Goal: Information Seeking & Learning: Learn about a topic

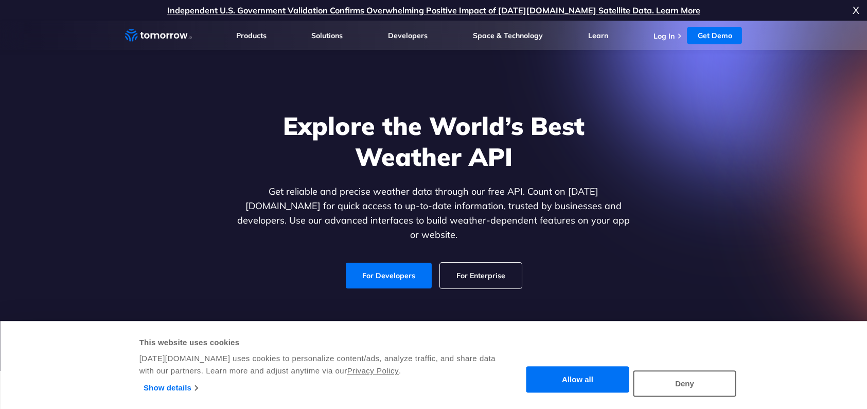
click at [647, 198] on div "Explore the World’s Best Weather API Get reliable and precise weather data thro…" at bounding box center [434, 199] width 634 height 219
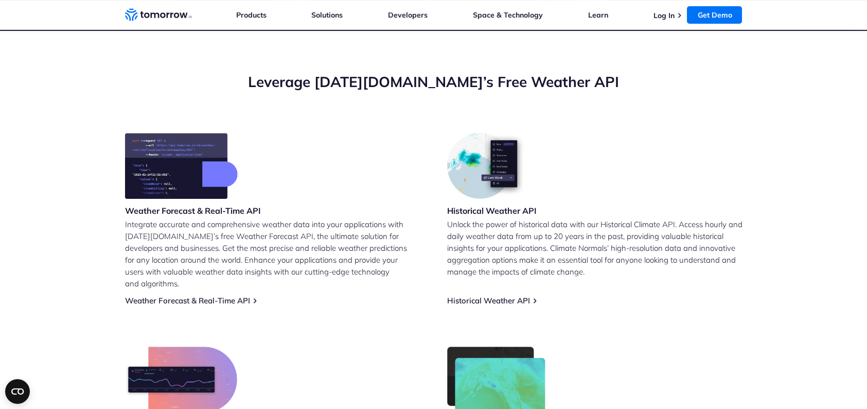
scroll to position [356, 0]
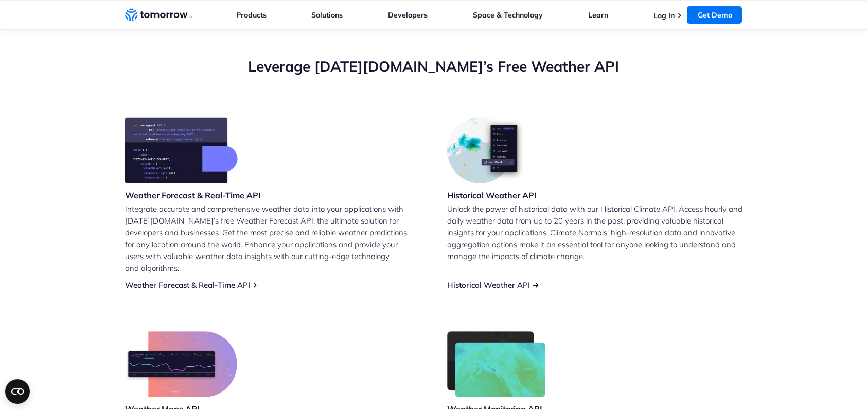
click at [504, 280] on link "Historical Weather API" at bounding box center [488, 285] width 83 height 10
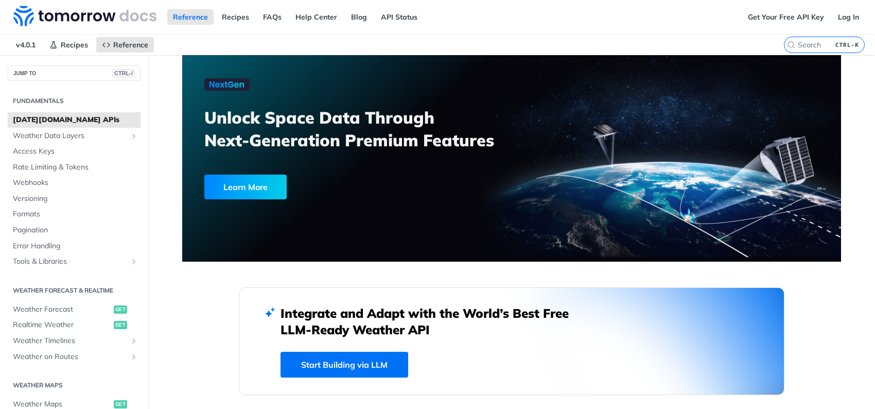
click at [657, 31] on div "Reference Recipes FAQs Help Center Blog API Status" at bounding box center [371, 17] width 742 height 34
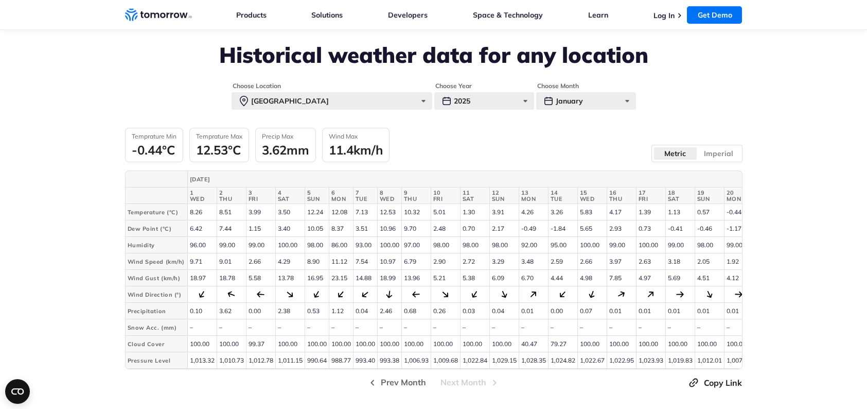
scroll to position [2292, 0]
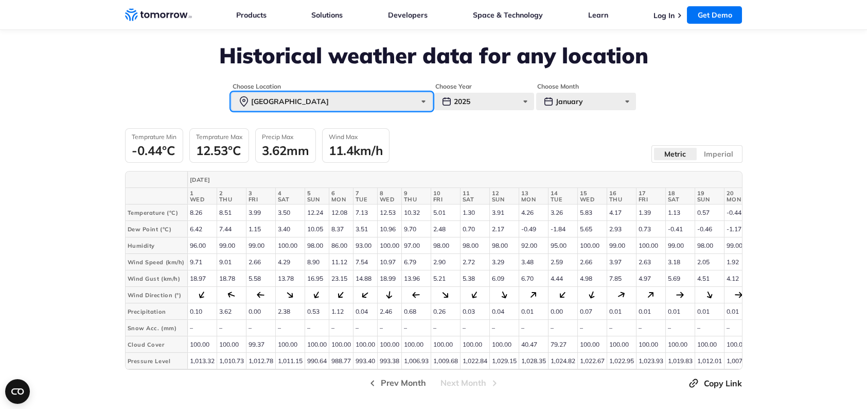
click at [416, 94] on div "Paris" at bounding box center [332, 102] width 201 height 18
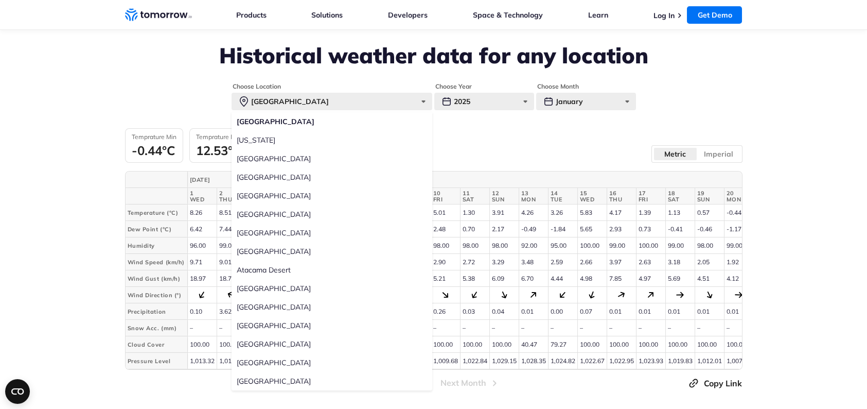
click at [143, 82] on form "Choose Location Paris Paris New York Tokyo Sao Paulo Sydney Mumbai Dubai Mexico…" at bounding box center [434, 96] width 618 height 28
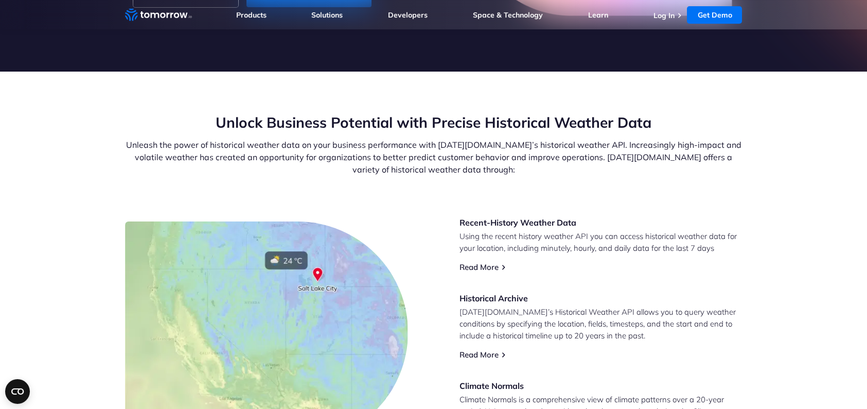
scroll to position [0, 0]
